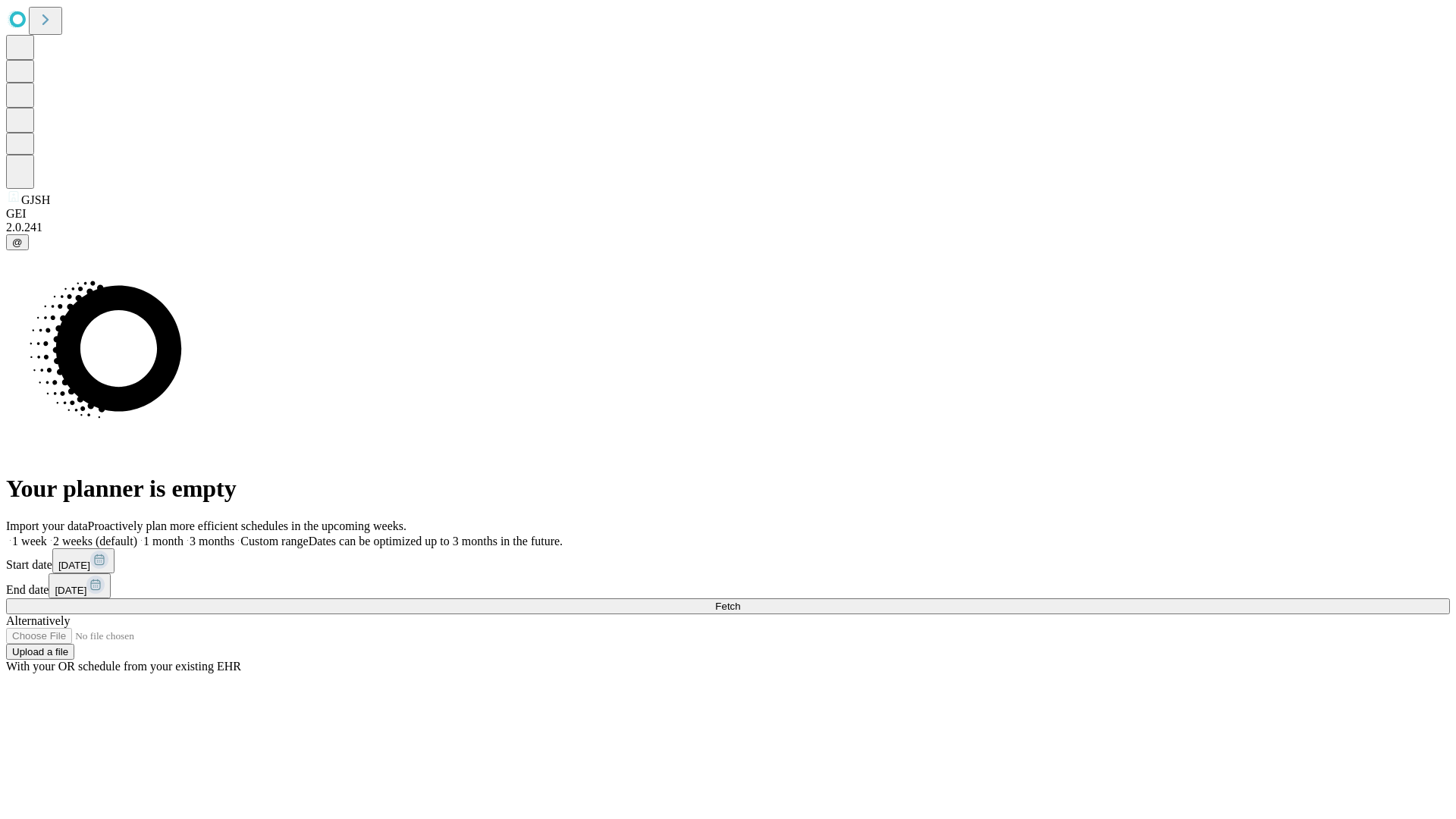
click at [740, 600] on span "Fetch" at bounding box center [727, 605] width 25 height 11
